Goal: Use online tool/utility: Utilize a website feature to perform a specific function

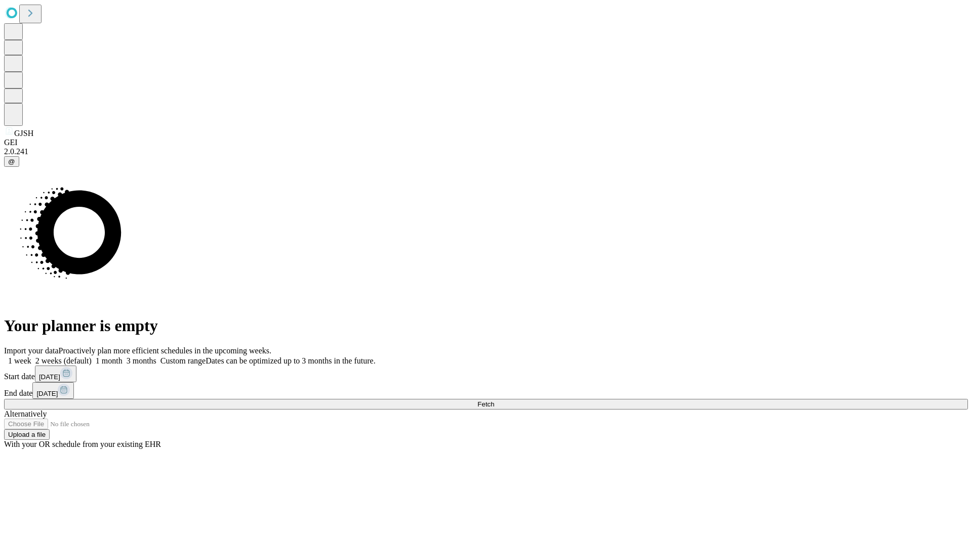
click at [494, 401] on span "Fetch" at bounding box center [485, 405] width 17 height 8
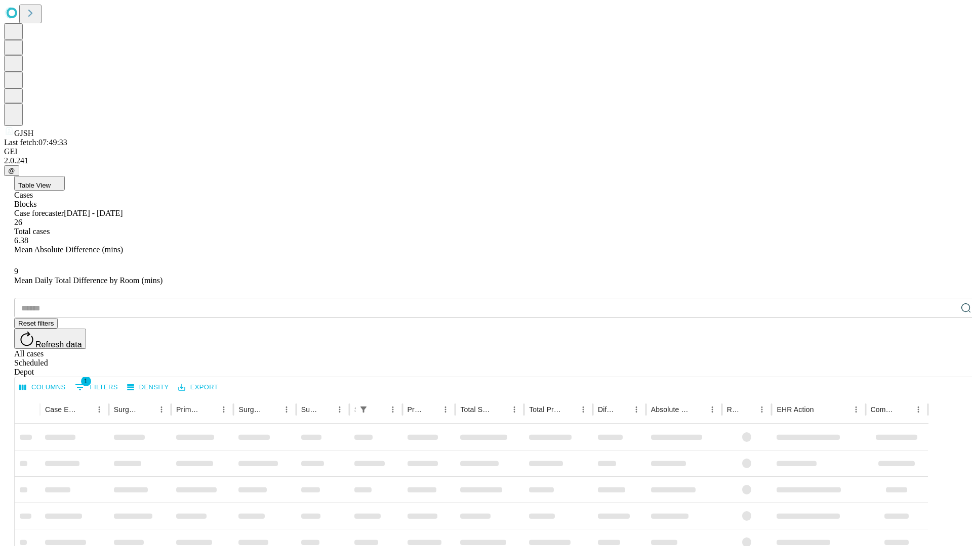
click at [51, 182] on span "Table View" at bounding box center [34, 186] width 32 height 8
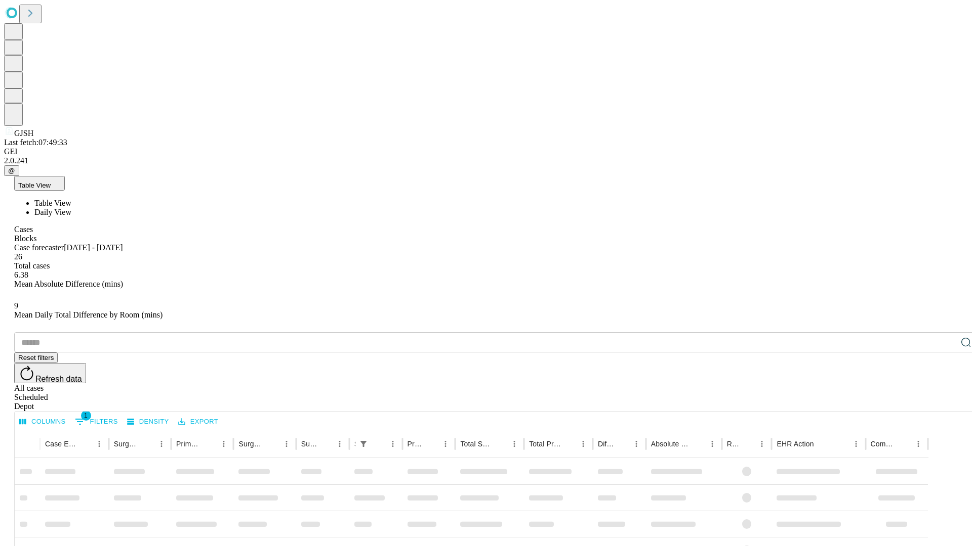
click at [71, 208] on span "Daily View" at bounding box center [52, 212] width 37 height 9
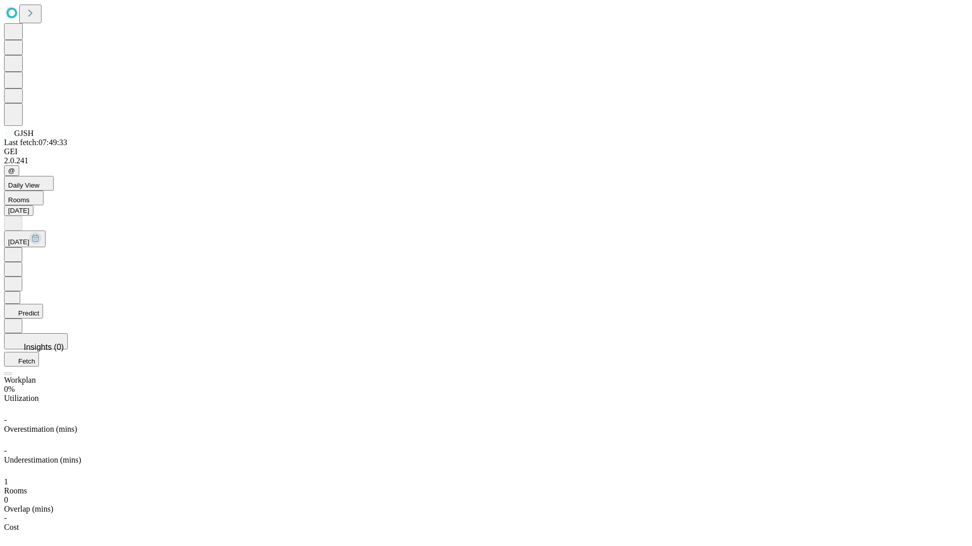
click at [43, 304] on button "Predict" at bounding box center [23, 311] width 39 height 15
